Goal: Task Accomplishment & Management: Find specific page/section

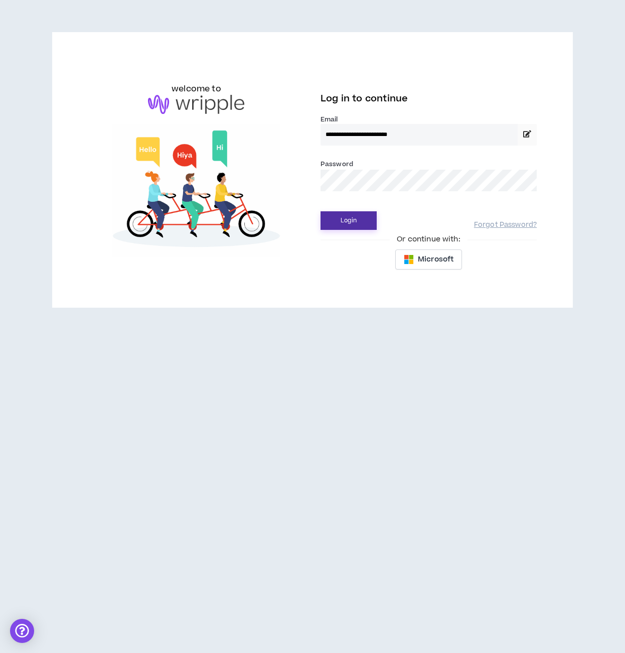
click at [360, 217] on button "Login" at bounding box center [349, 220] width 56 height 19
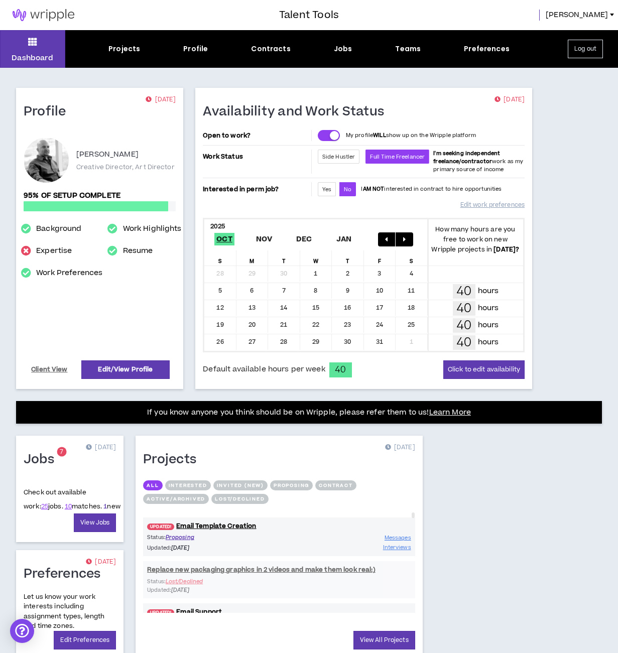
click at [103, 503] on link "1" at bounding box center [105, 506] width 4 height 9
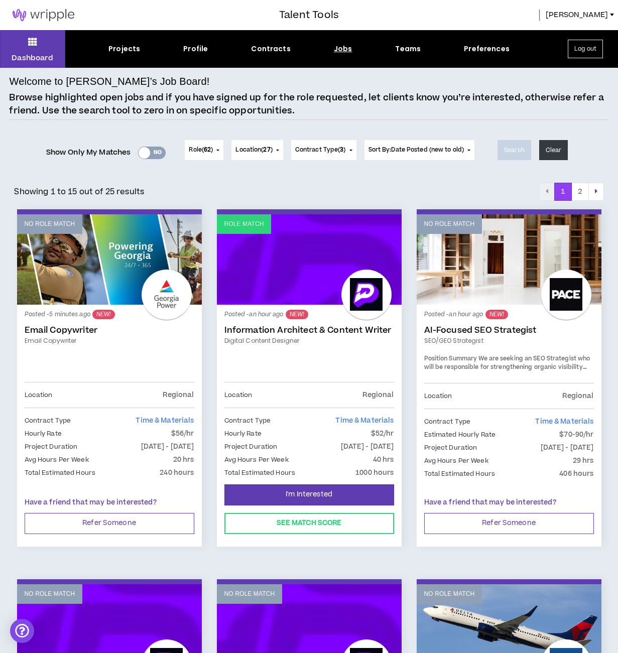
click at [319, 328] on link "Information Architect & Content Writer" at bounding box center [309, 330] width 170 height 10
